Goal: Task Accomplishment & Management: Manage account settings

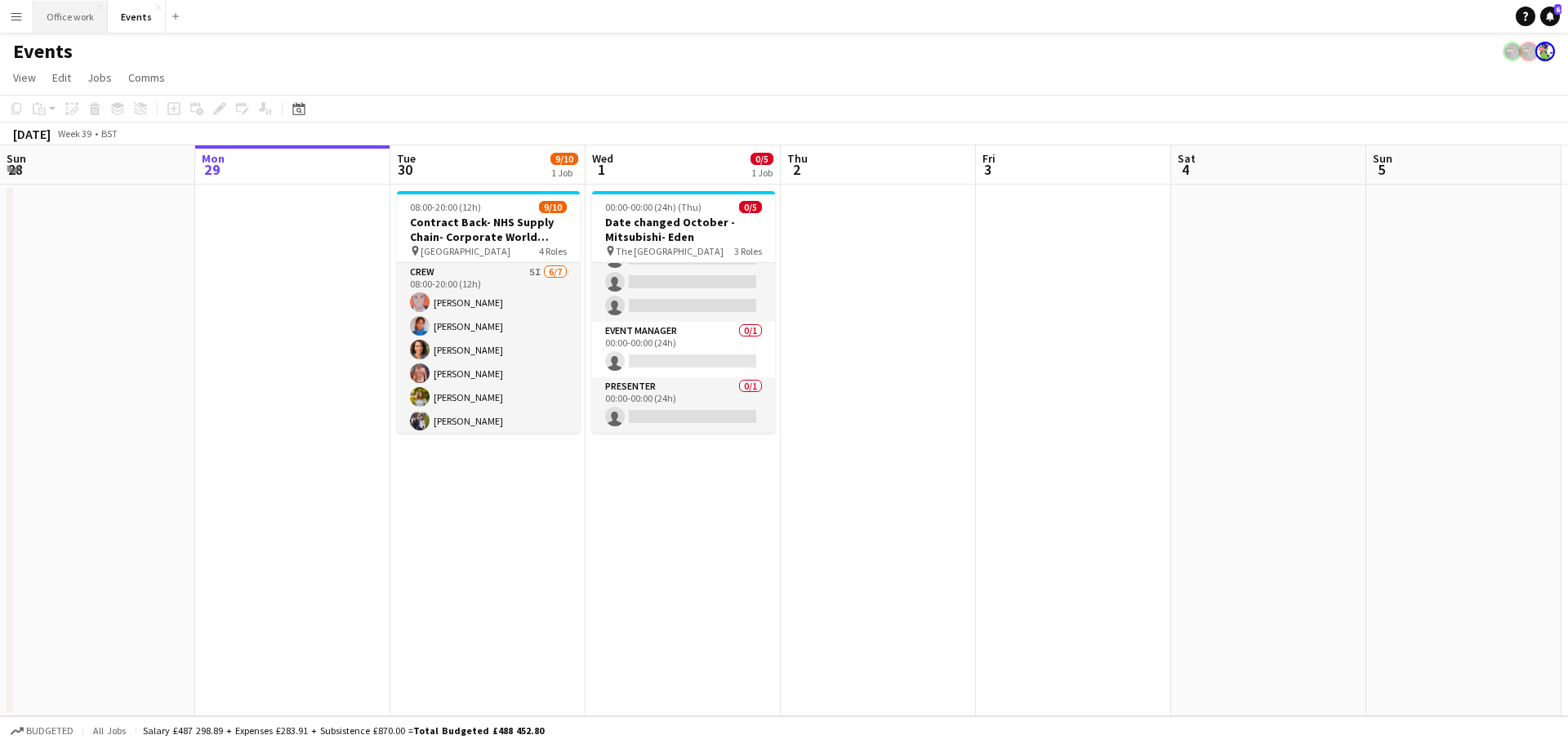
click at [82, 29] on button "Office work Close" at bounding box center [70, 16] width 74 height 32
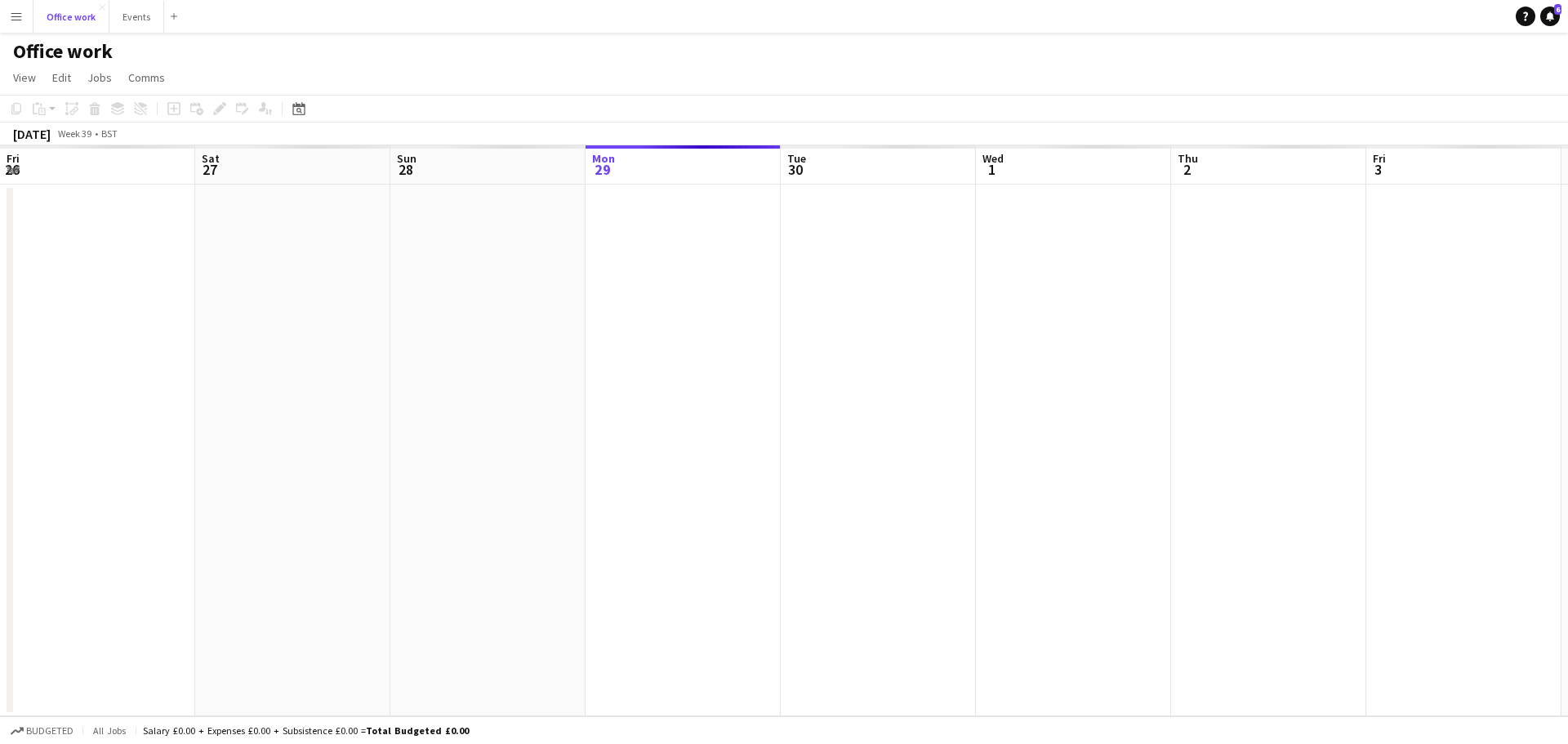
scroll to position [0, 391]
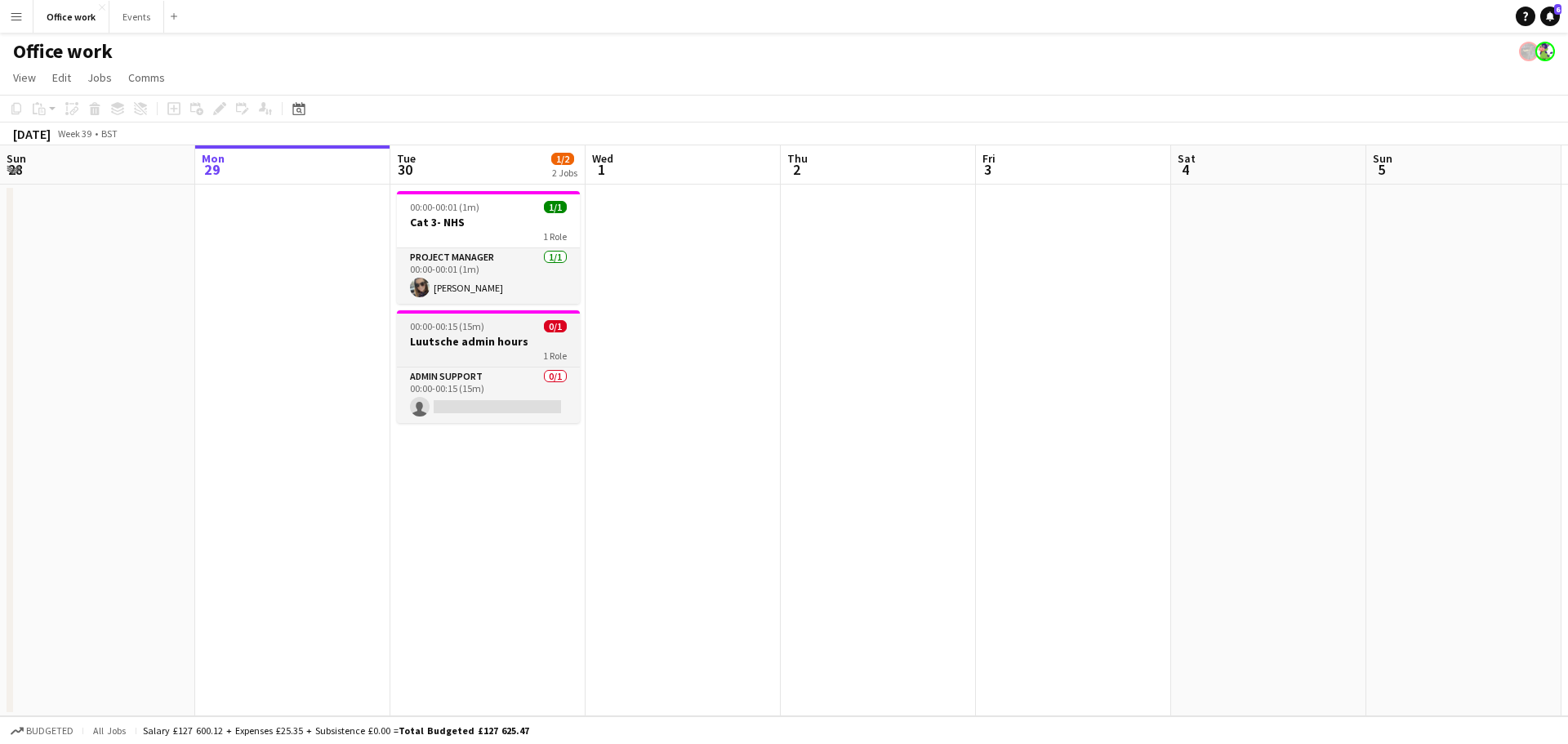
click at [470, 334] on h3 "Luutsche admin hours" at bounding box center [489, 340] width 183 height 14
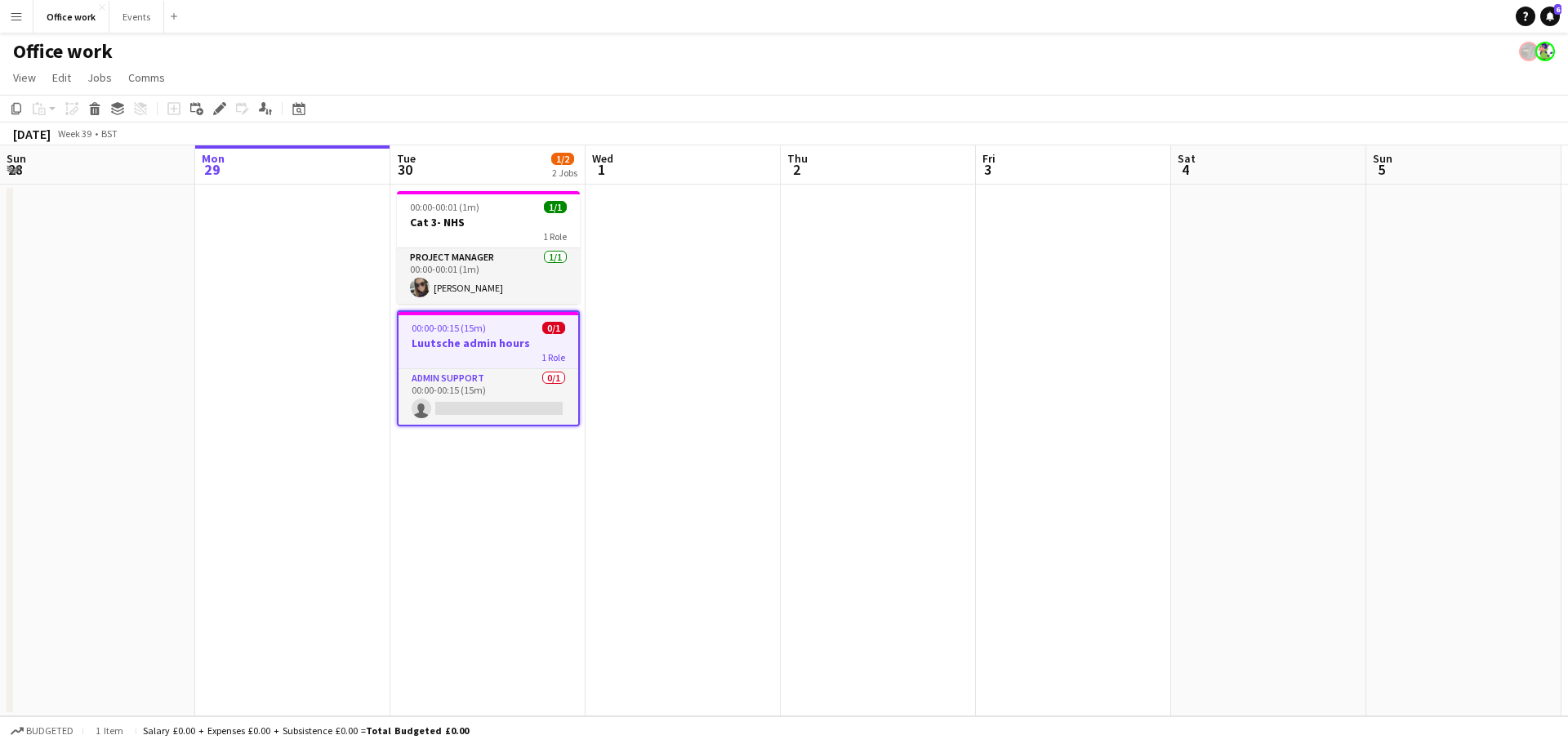
click at [500, 353] on div "1 Role" at bounding box center [488, 357] width 179 height 13
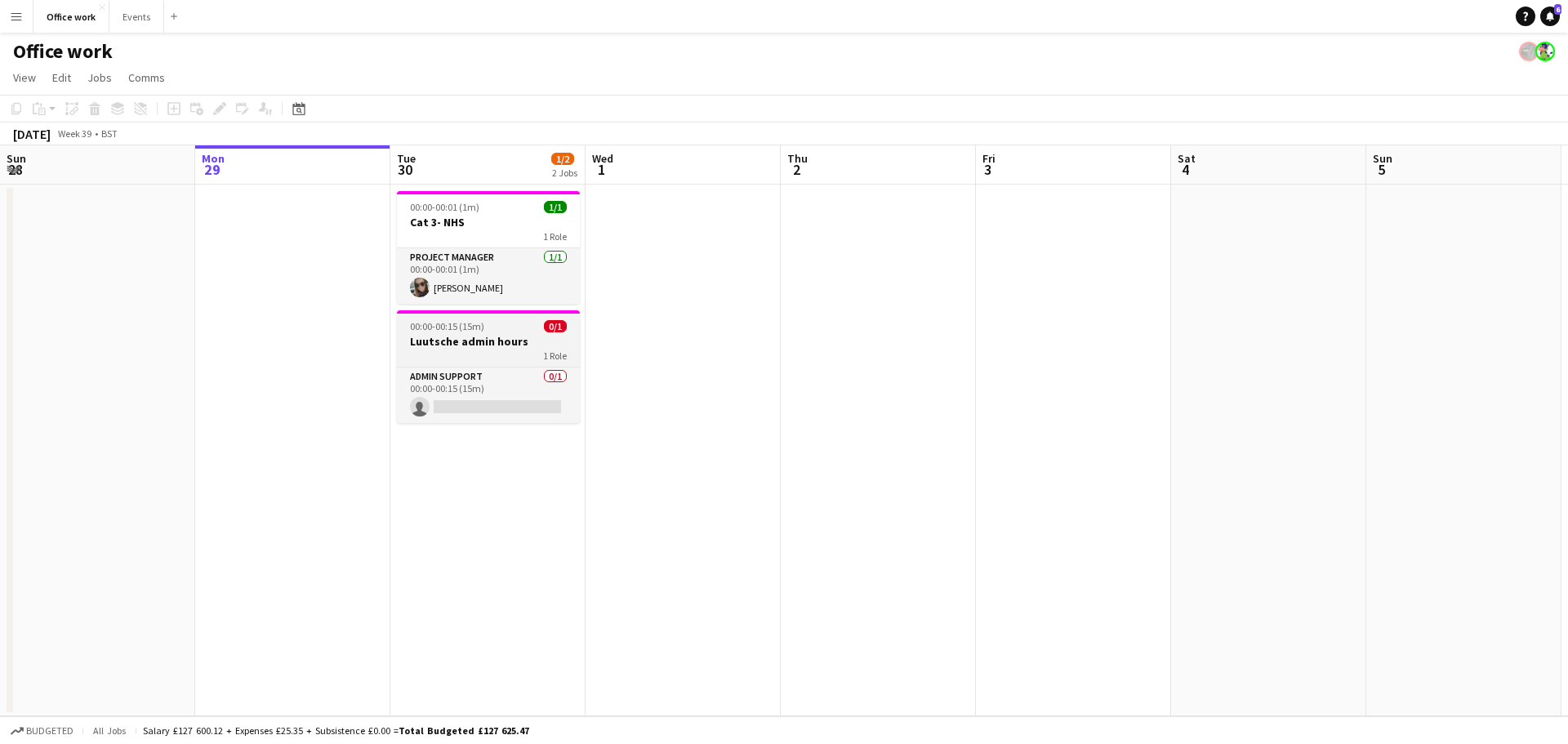
click at [474, 357] on div "1 Role" at bounding box center [489, 356] width 183 height 13
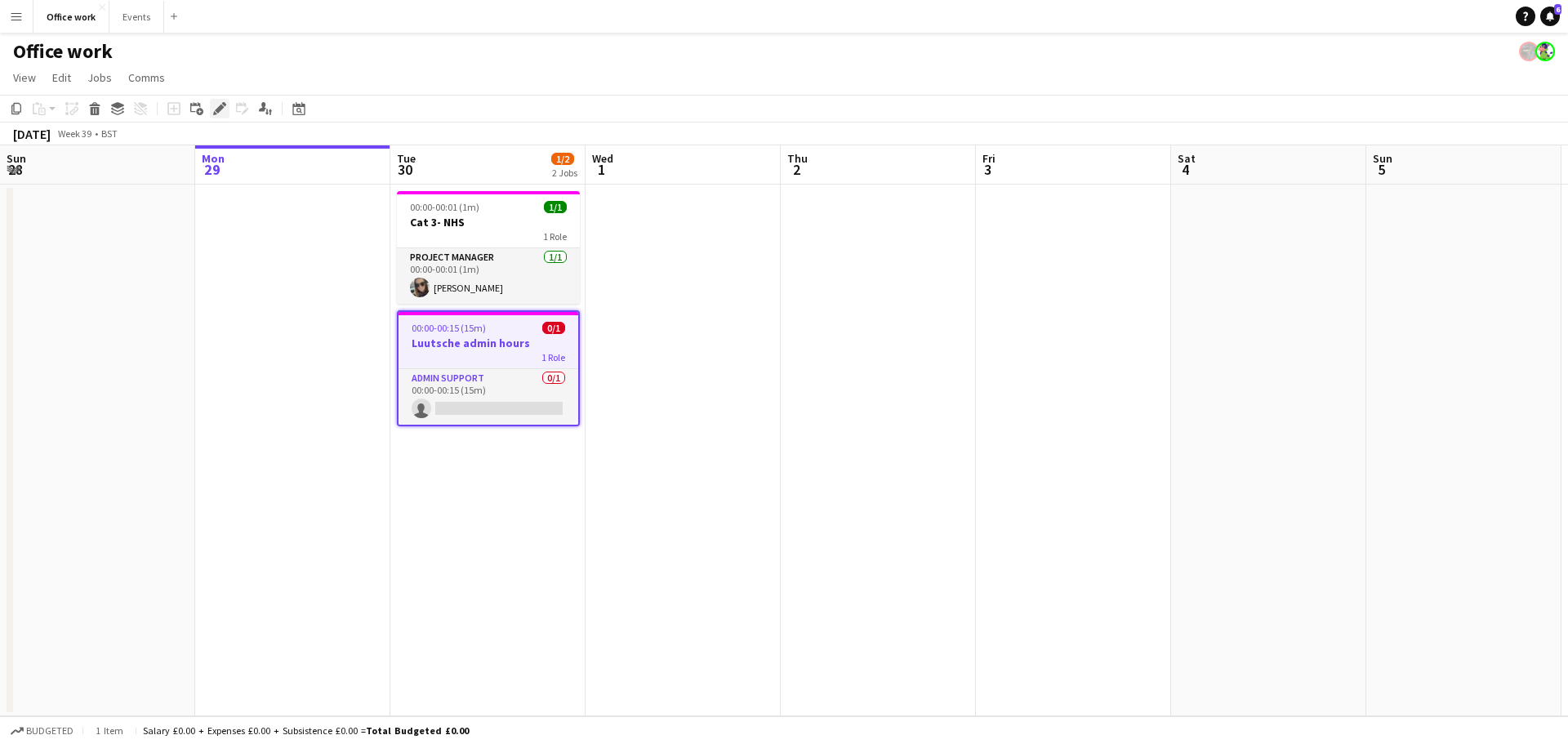
click at [215, 110] on icon "Edit" at bounding box center [220, 109] width 14 height 13
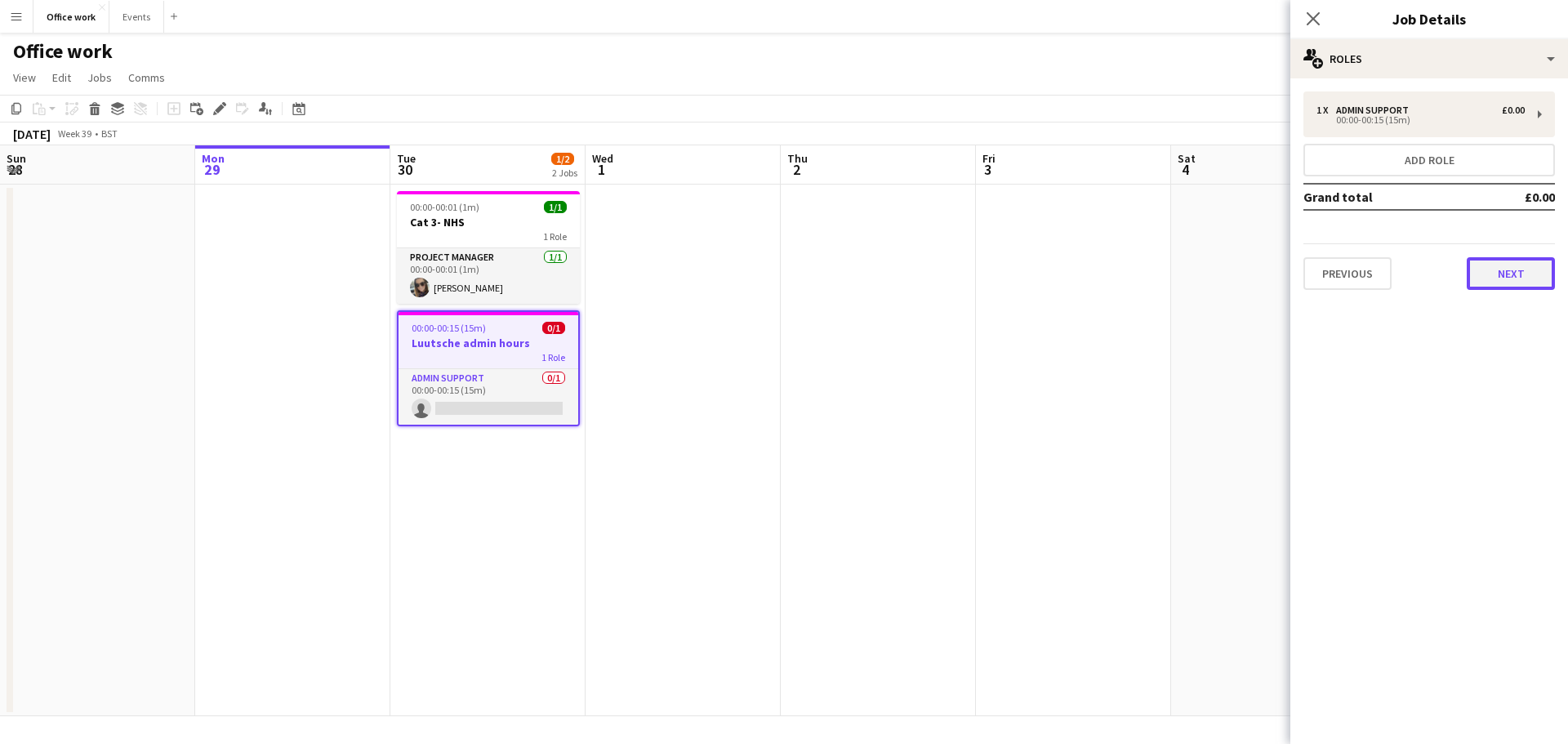
click at [1493, 271] on button "Next" at bounding box center [1510, 274] width 88 height 33
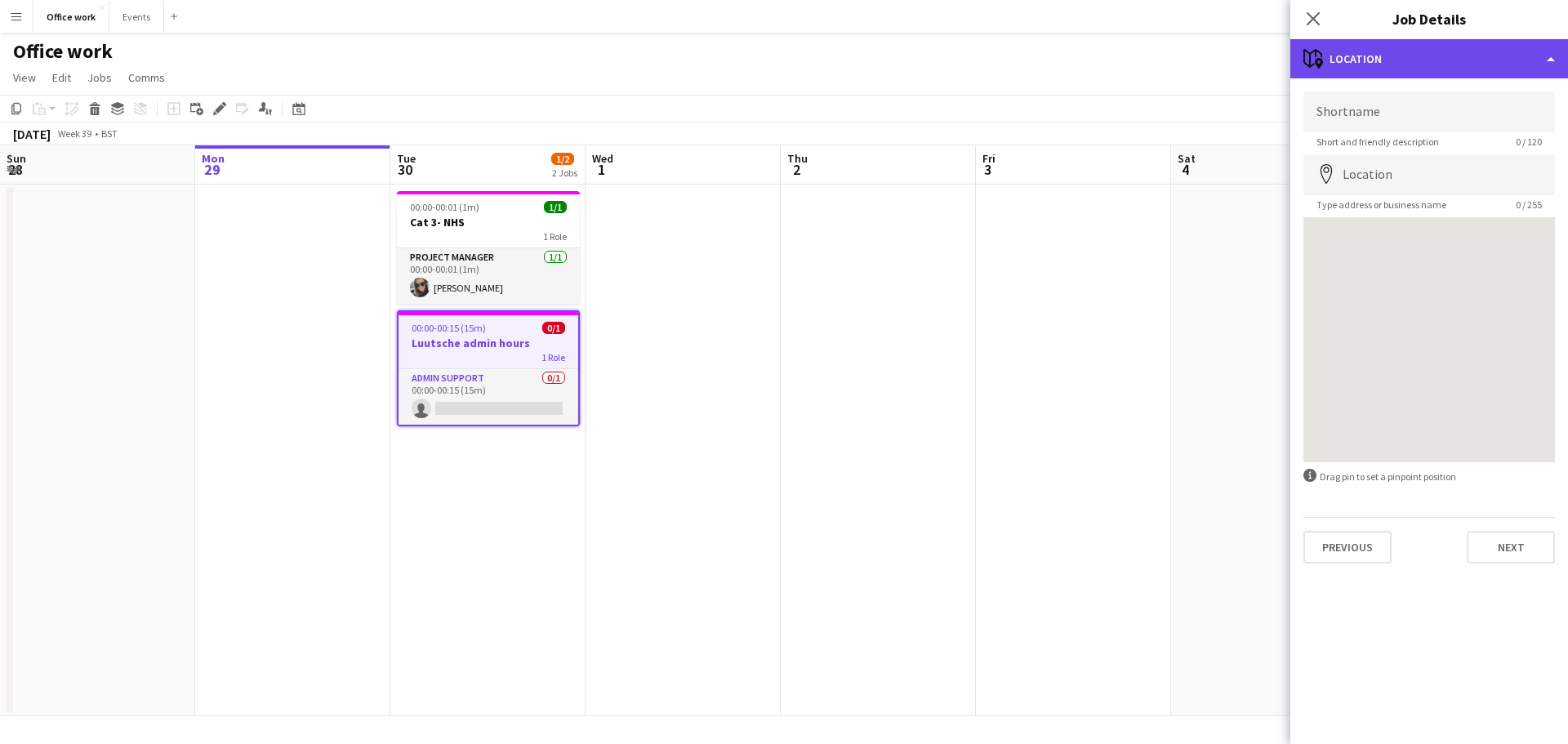
click at [1390, 53] on div "maps-pin-1 Location" at bounding box center [1429, 59] width 278 height 40
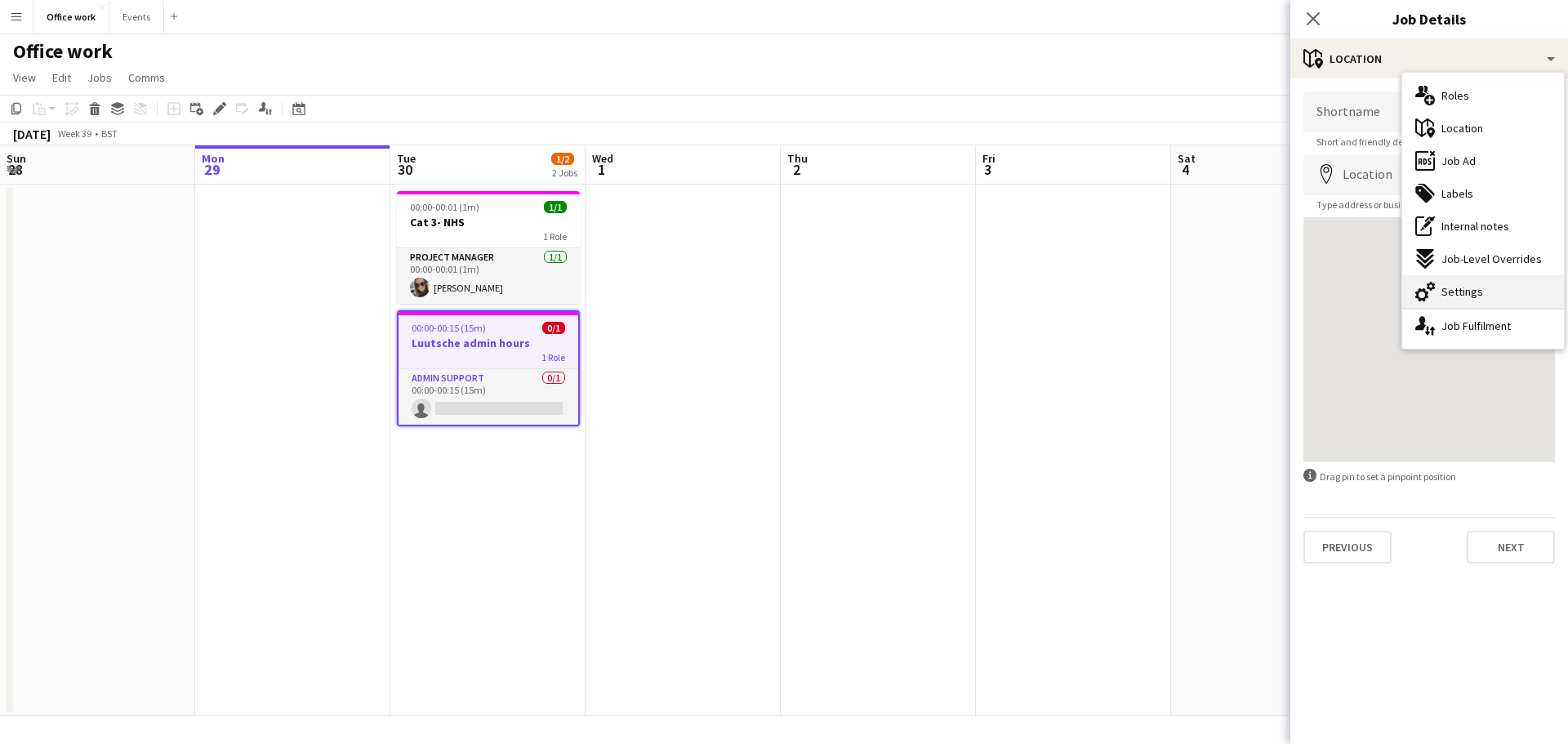
click at [1477, 294] on span "Settings" at bounding box center [1462, 291] width 41 height 14
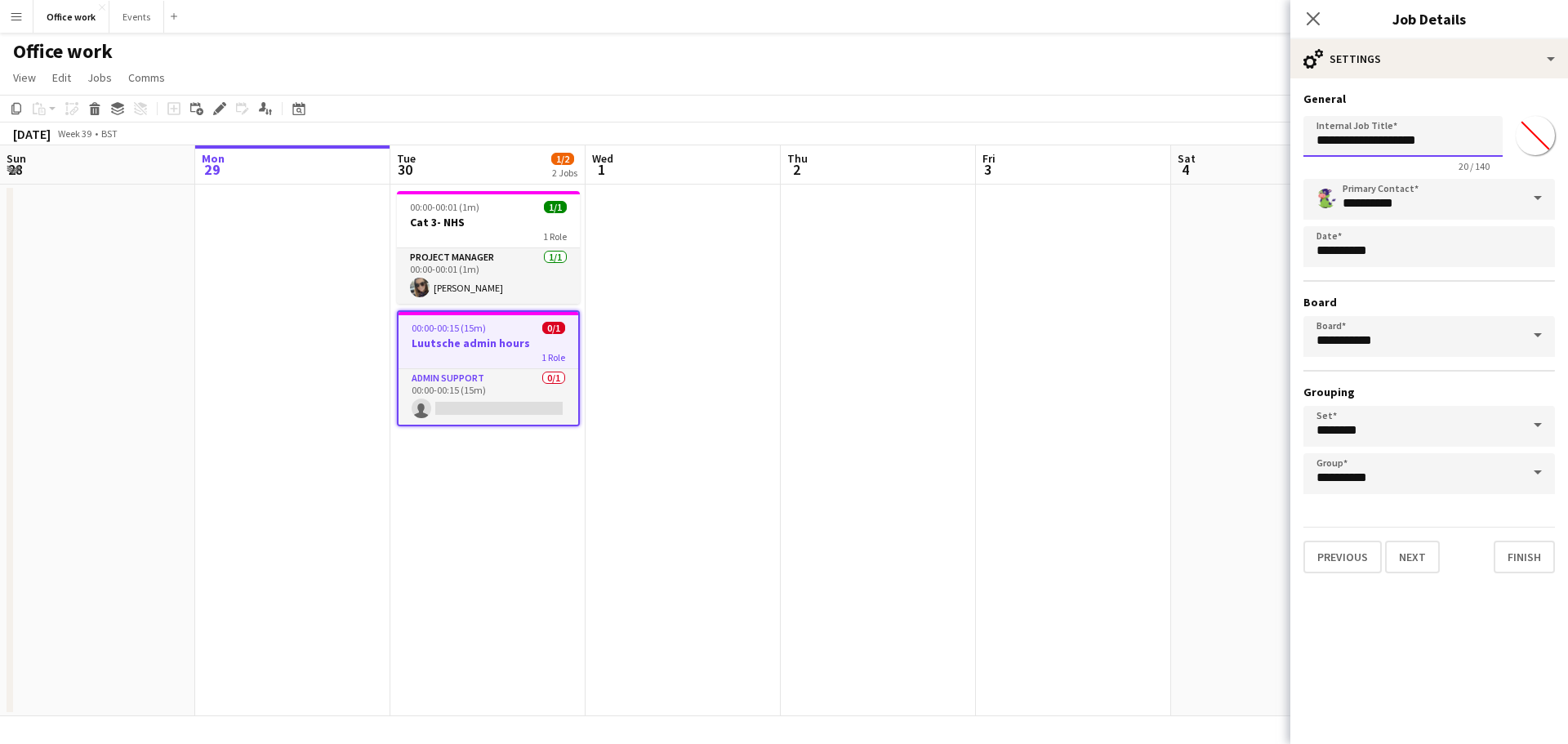
click at [1471, 131] on input "**********" at bounding box center [1403, 136] width 200 height 40
type input "**********"
click at [1422, 566] on button "Next" at bounding box center [1412, 557] width 55 height 33
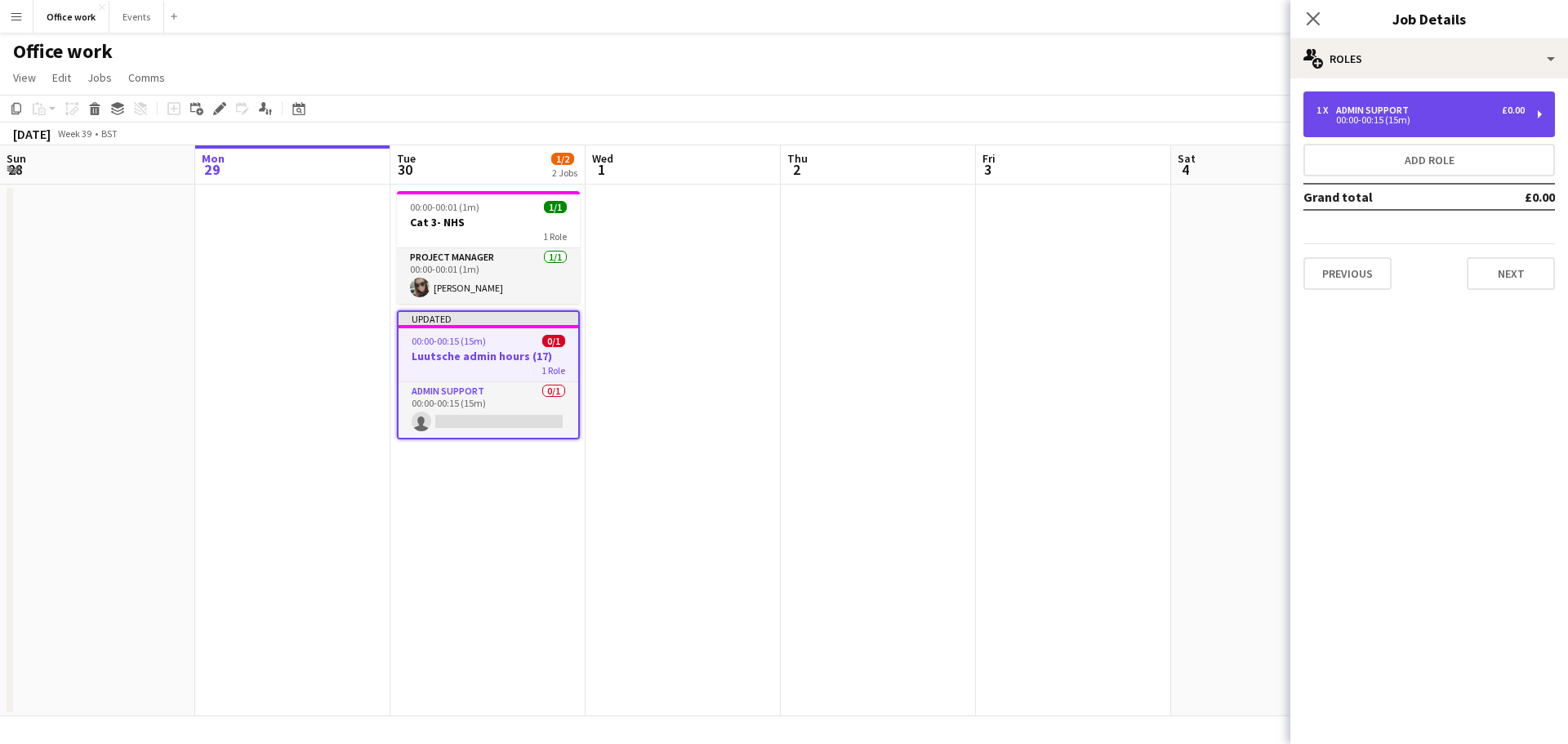
click at [1420, 124] on div "1 x Admin Support £0.00 00:00-00:15 (15m)" at bounding box center [1429, 114] width 252 height 45
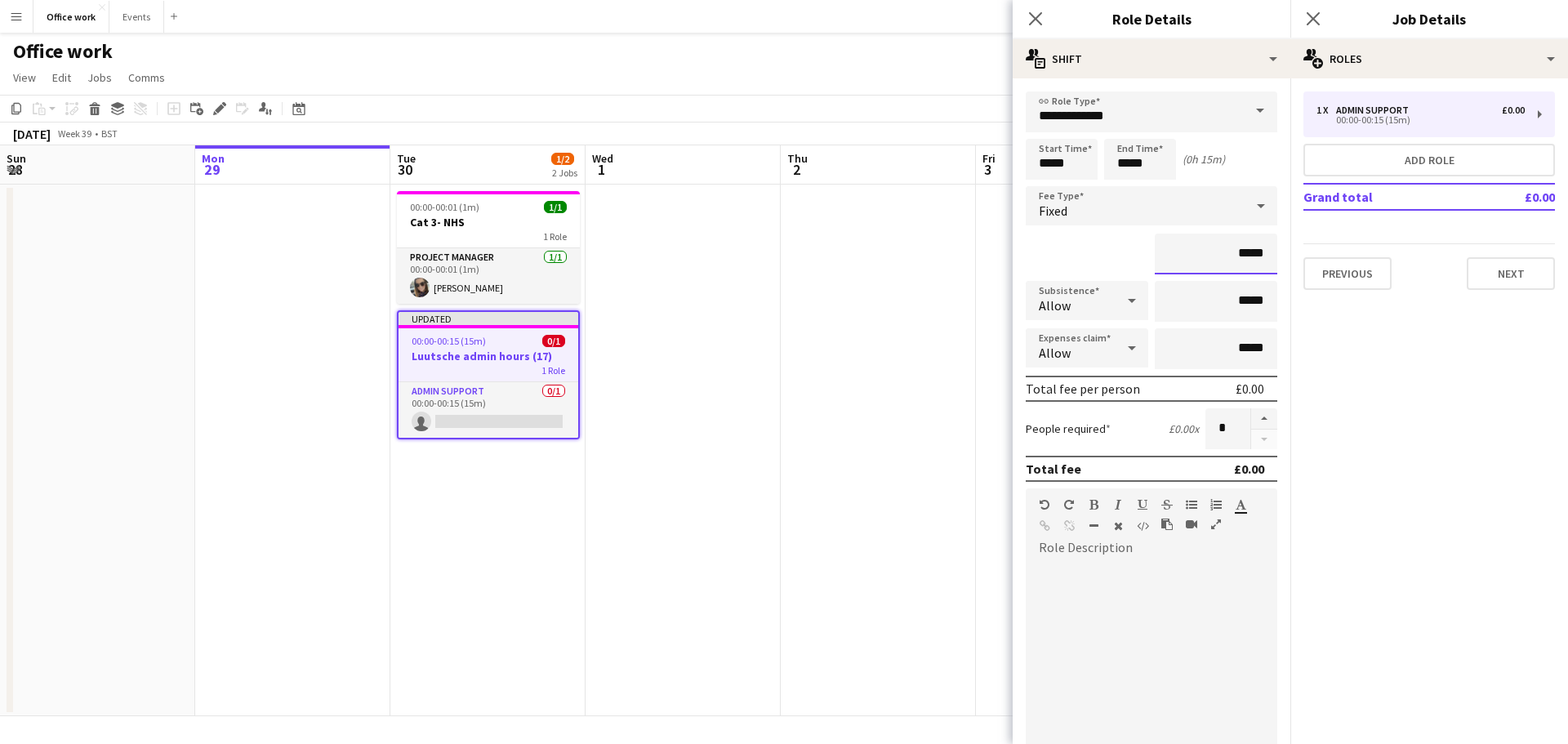
click at [1206, 259] on input "*****" at bounding box center [1216, 253] width 122 height 40
type input "*******"
click at [1445, 341] on mat-expansion-panel "pencil3 General details 1 x Admin Support £0.00 00:00-00:15 (15m) Add role Gran…" at bounding box center [1429, 411] width 278 height 665
click at [827, 83] on app-page-menu "View Day view expanded Day view collapsed Month view Date picker Jump to [DATE]…" at bounding box center [784, 79] width 1568 height 31
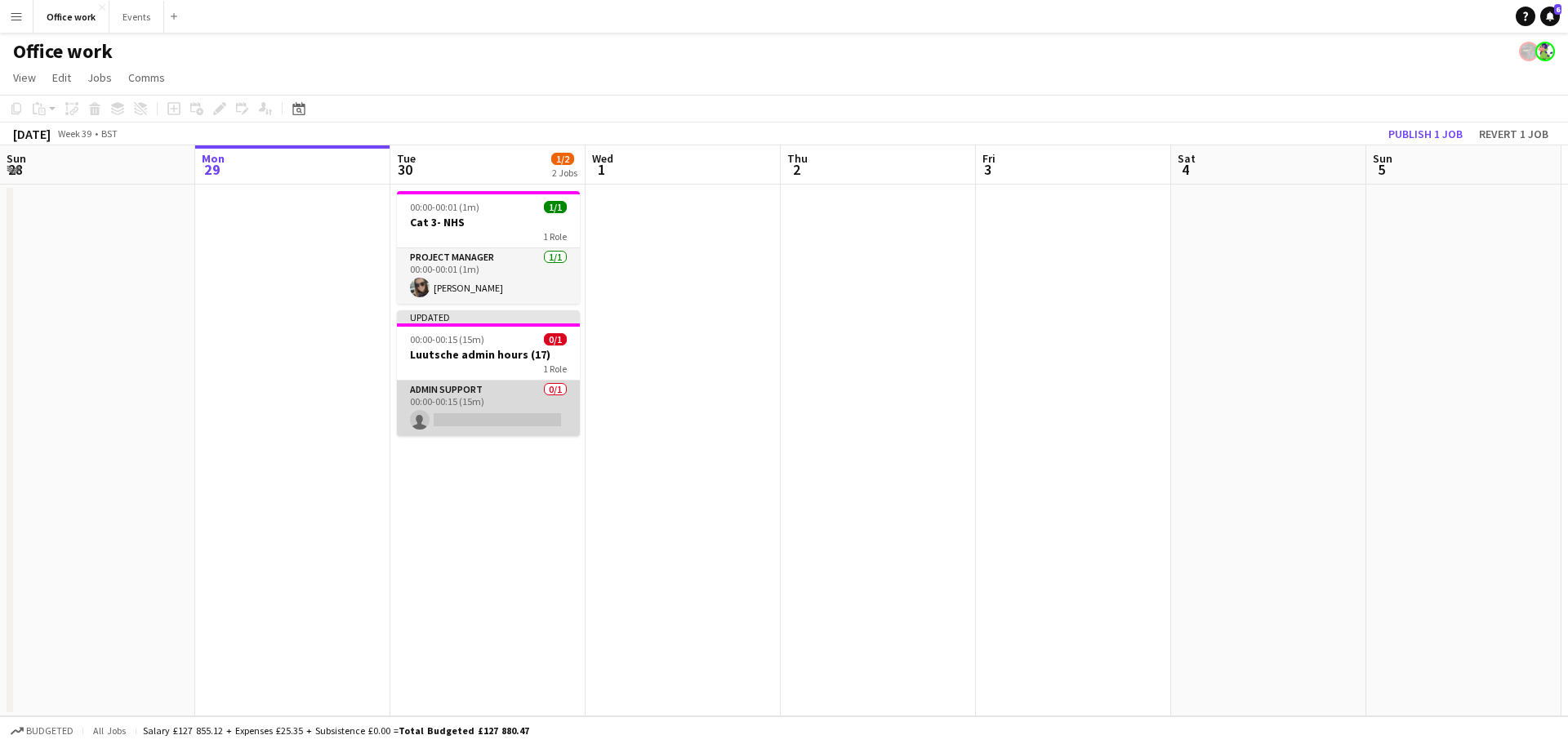
click at [491, 407] on app-card-role "Admin Support 0/1 00:00-00:15 (15m) single-neutral-actions" at bounding box center [489, 409] width 183 height 56
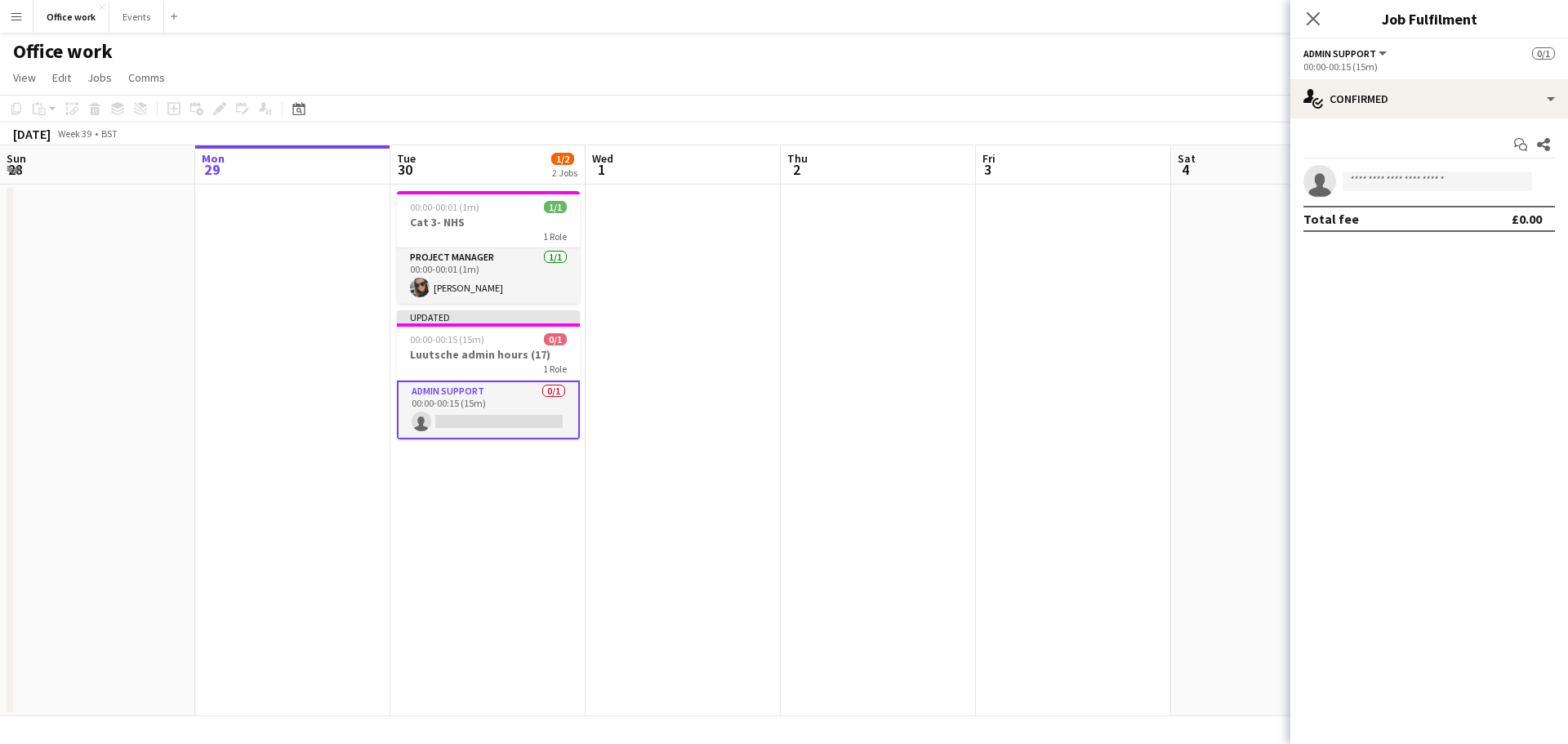
click at [1414, 166] on app-invite-slot "single-neutral-actions" at bounding box center [1429, 181] width 278 height 33
click at [1412, 174] on input at bounding box center [1437, 181] width 189 height 19
type input "***"
click at [1431, 233] on span "[PHONE_NUMBER]" at bounding box center [1437, 231] width 163 height 13
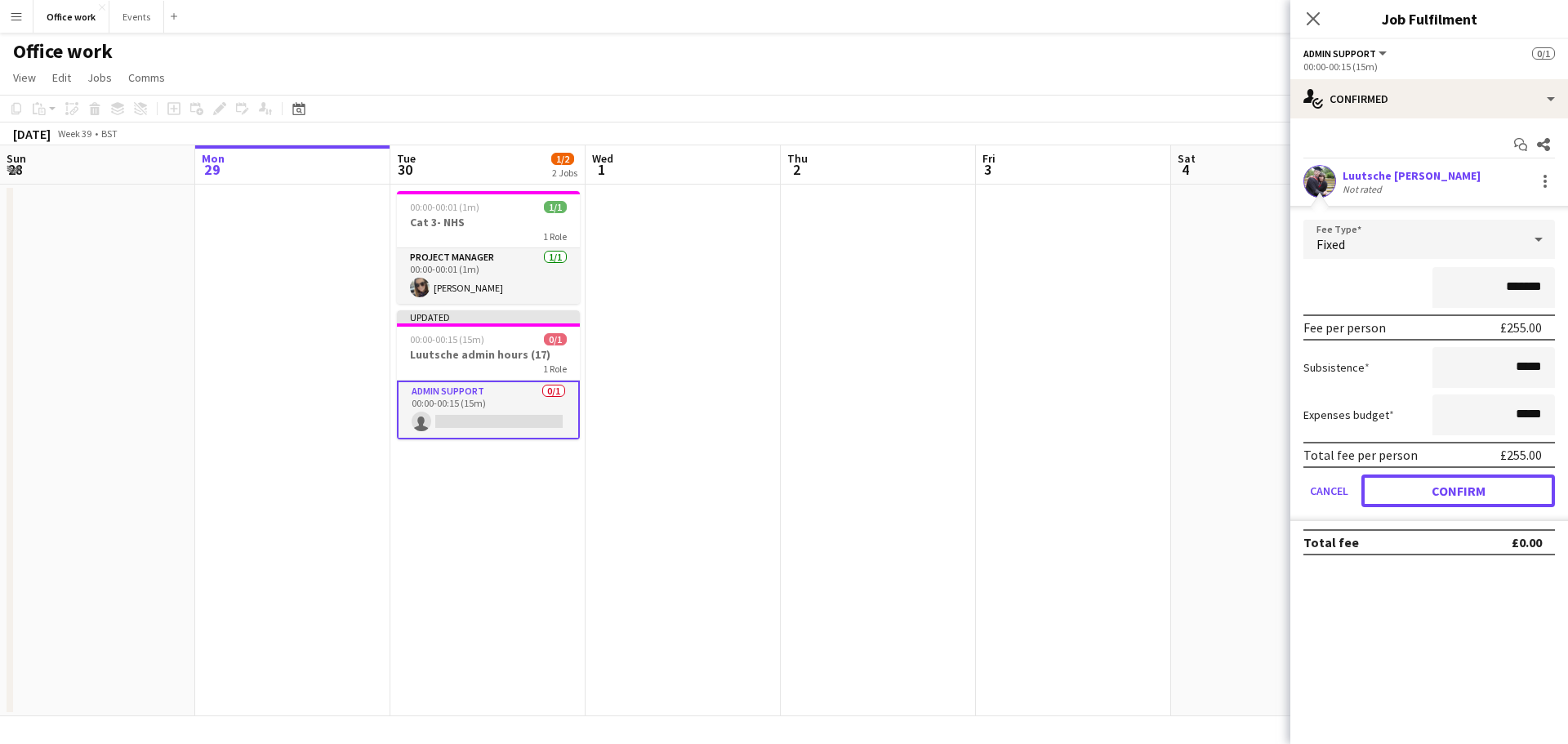
click at [1477, 485] on button "Confirm" at bounding box center [1458, 491] width 194 height 33
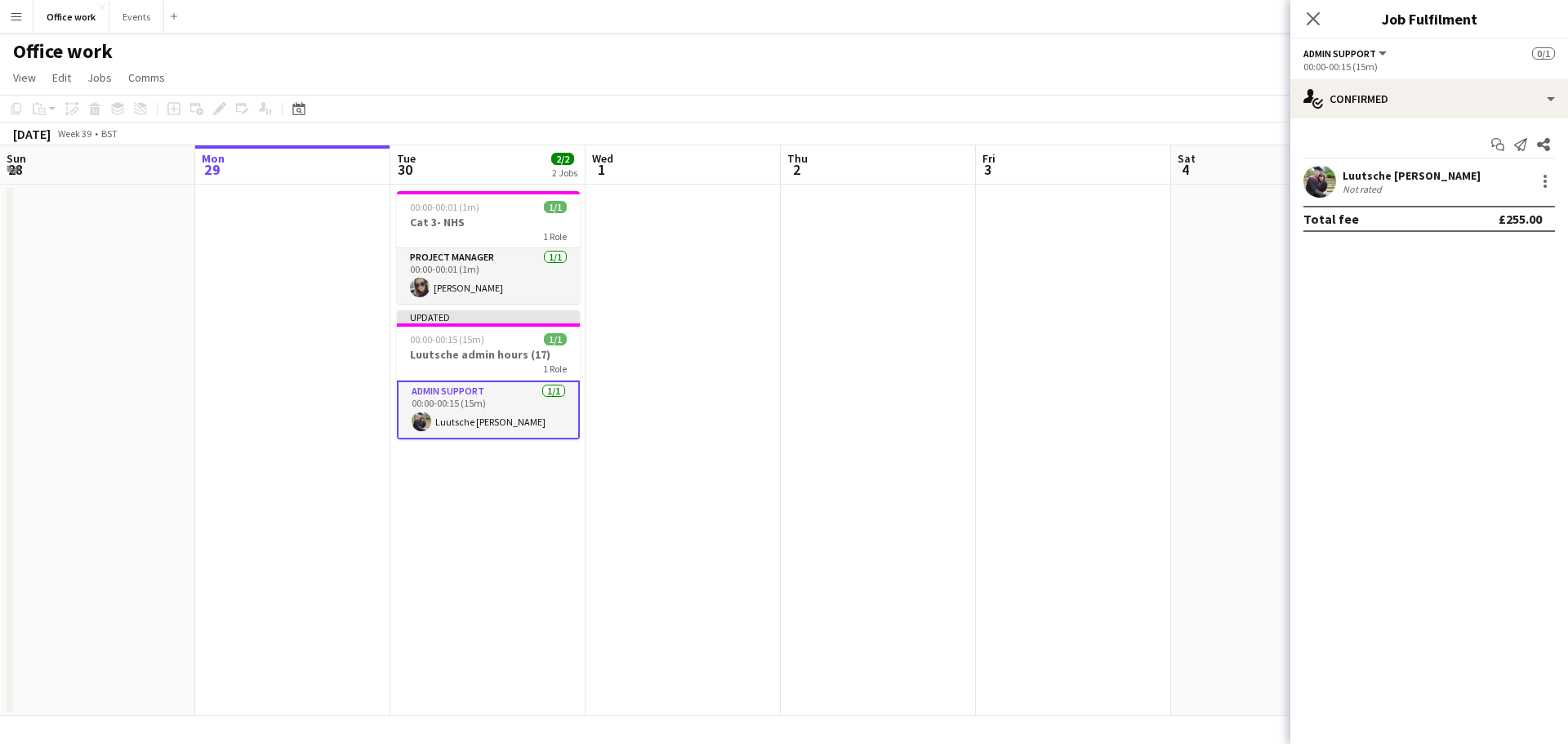
click at [1021, 68] on app-page-menu "View Day view expanded Day view collapsed Month view Date picker Jump to [DATE]…" at bounding box center [784, 79] width 1568 height 31
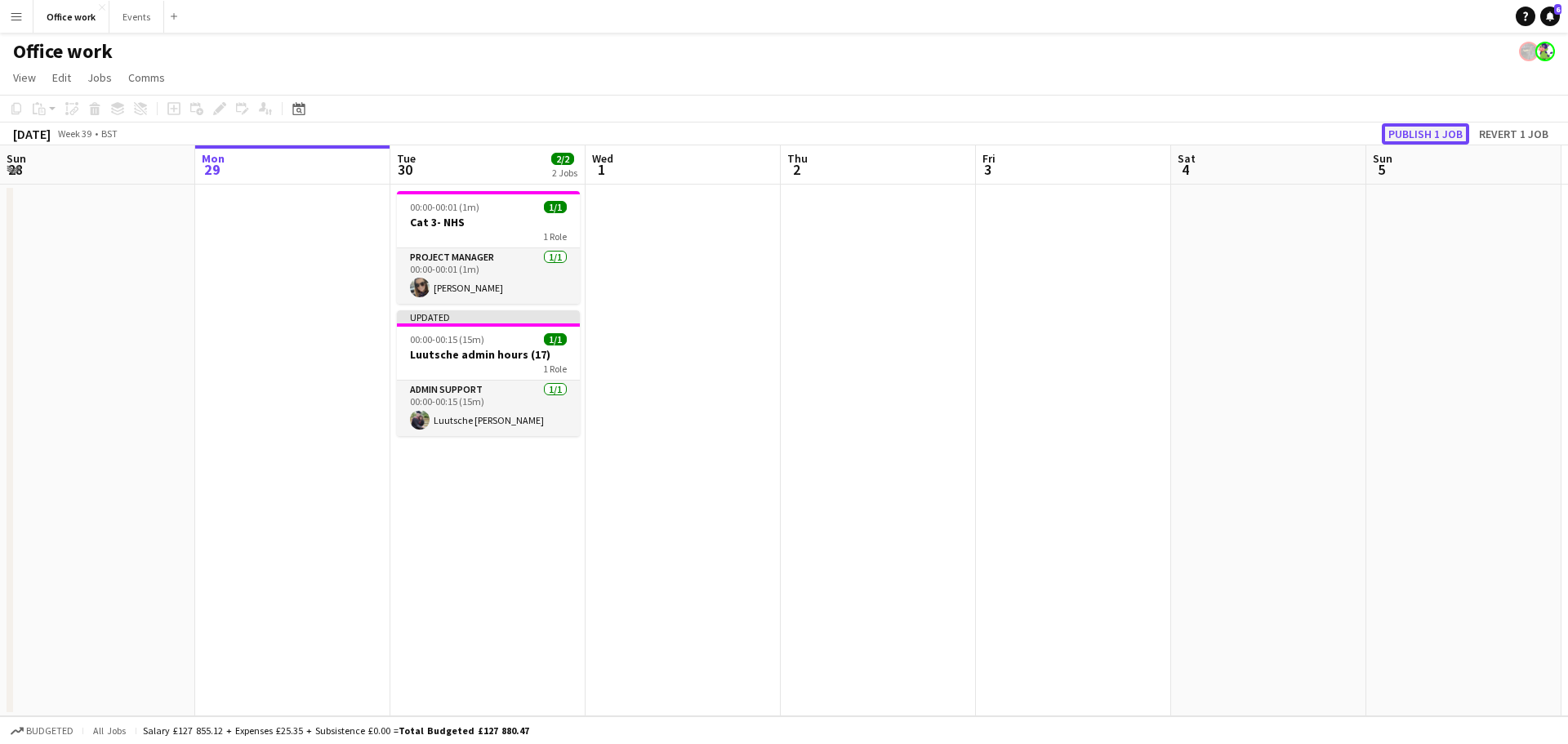
click at [1420, 142] on button "Publish 1 job" at bounding box center [1425, 134] width 88 height 21
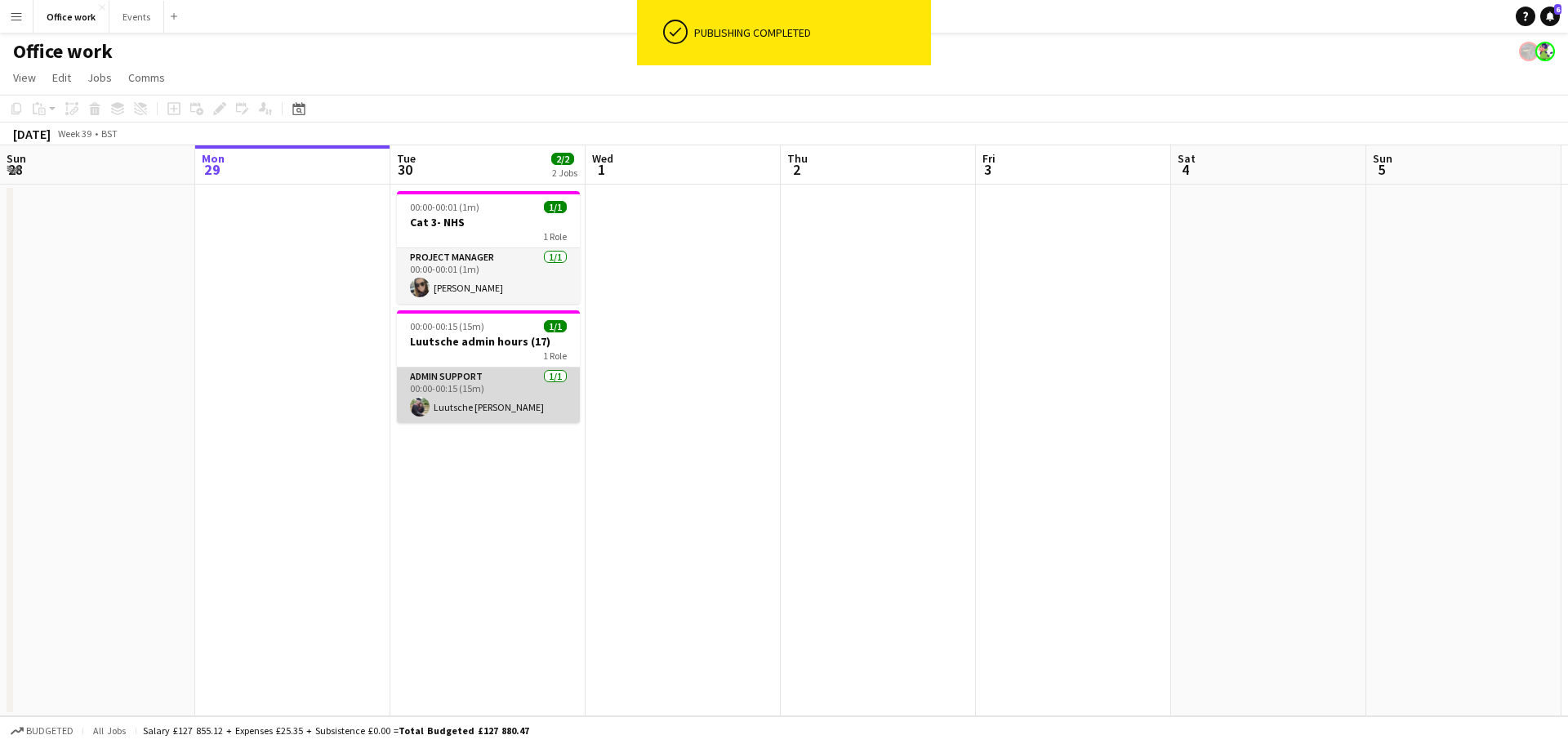
click at [433, 375] on app-card-role "Admin Support [DATE] 00:00-00:15 (15m) Luutsche [PERSON_NAME]" at bounding box center [489, 395] width 183 height 56
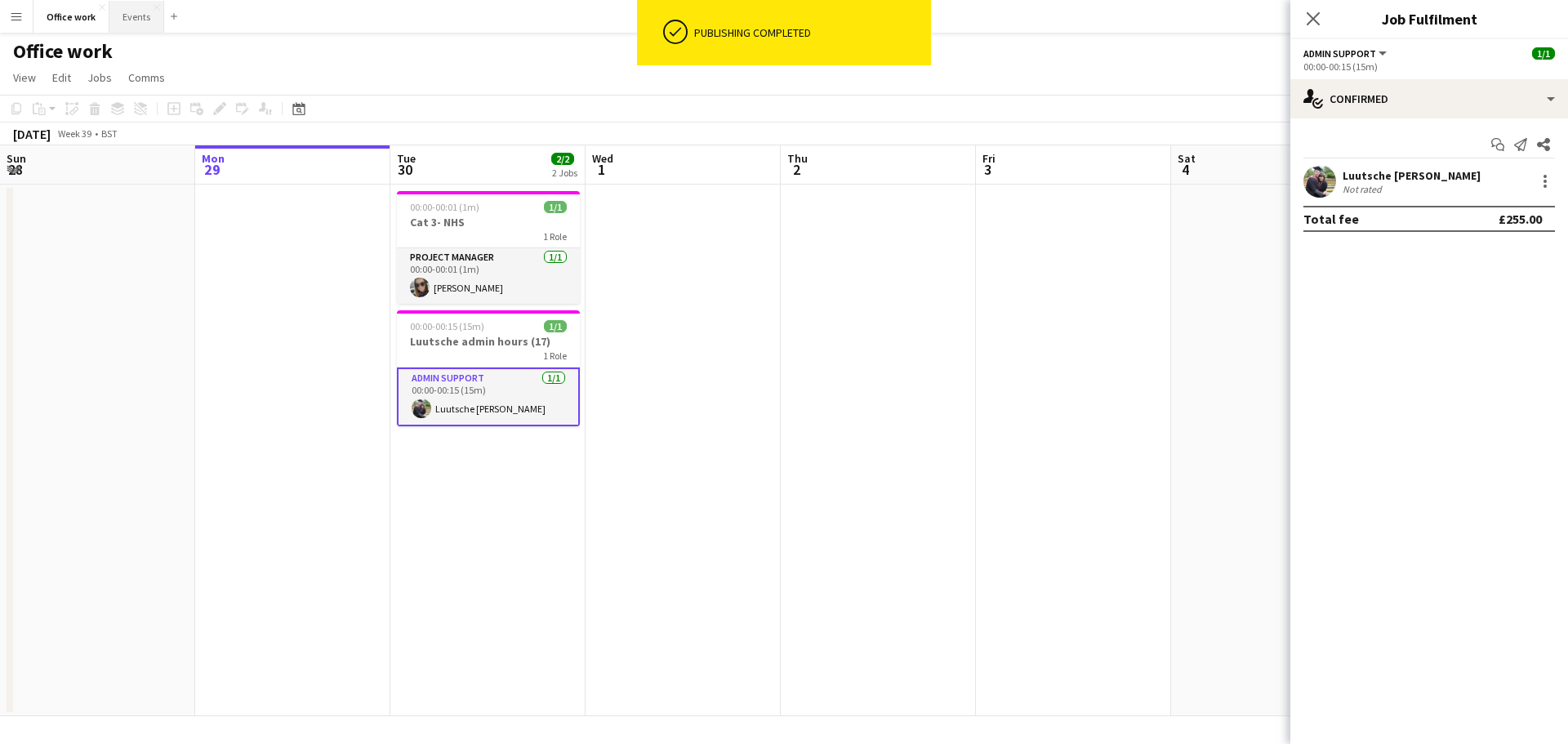
click at [134, 21] on button "Events Close" at bounding box center [136, 16] width 55 height 32
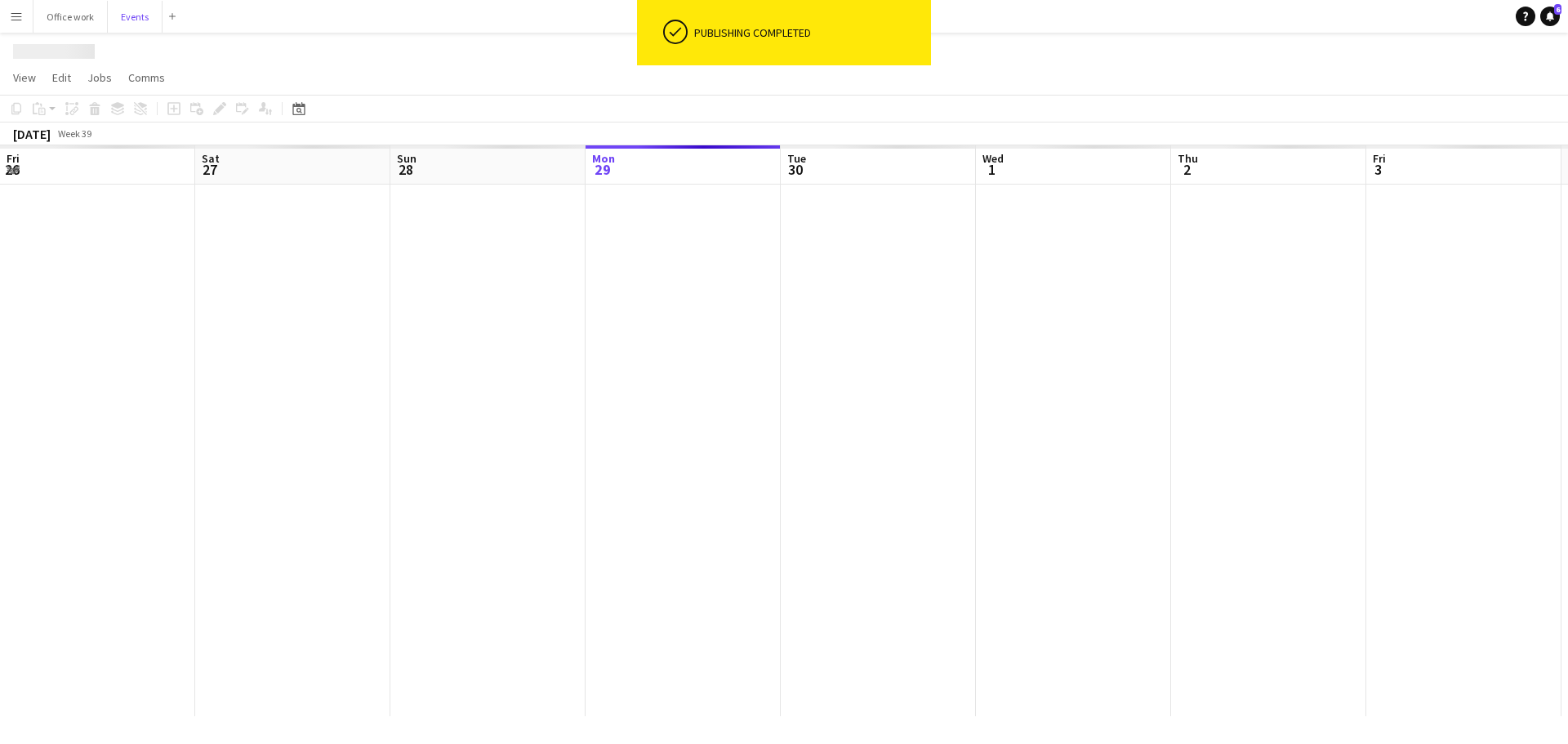
scroll to position [0, 391]
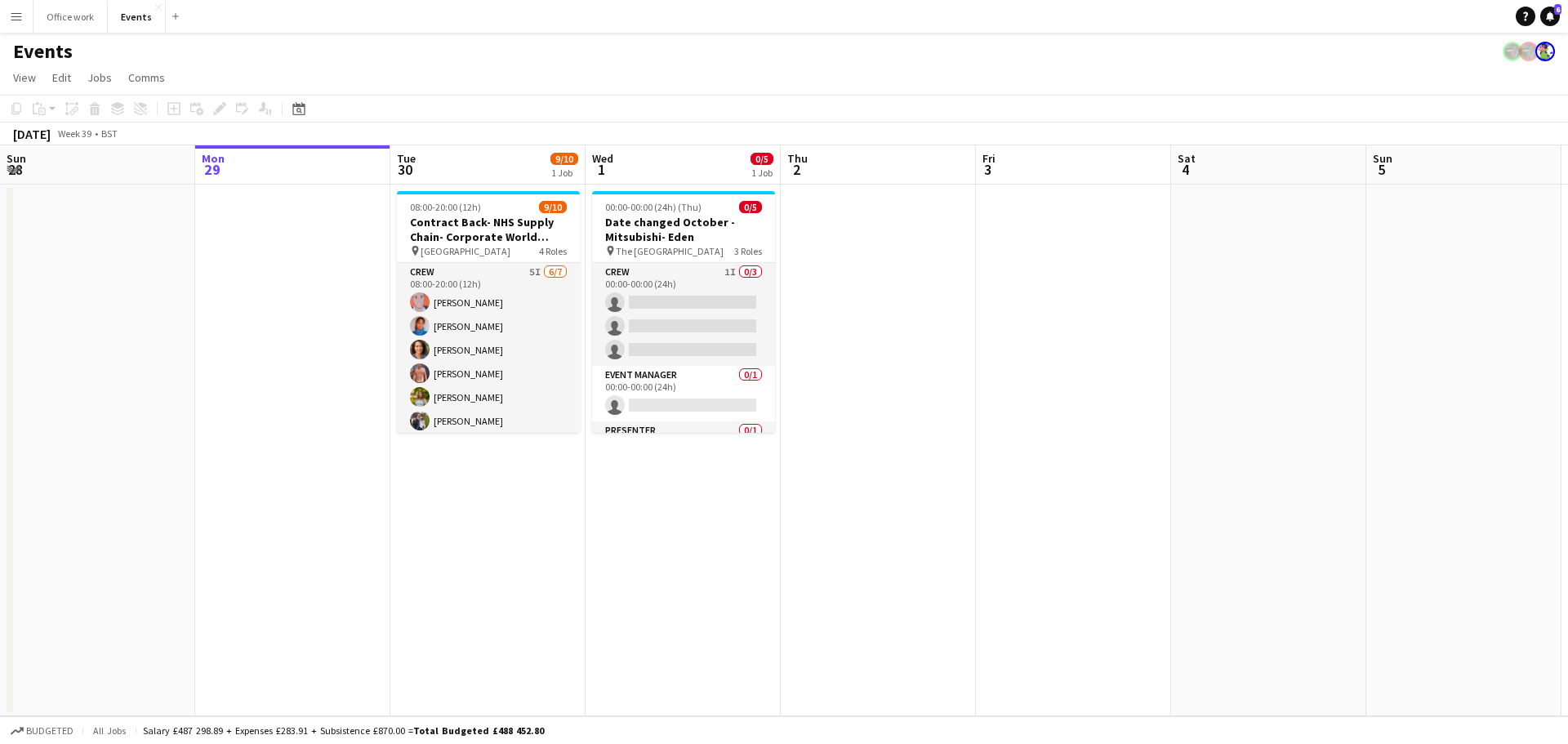
click at [541, 129] on div "[DATE] Week 39 • BST" at bounding box center [784, 134] width 1568 height 23
